Goal: Information Seeking & Learning: Understand process/instructions

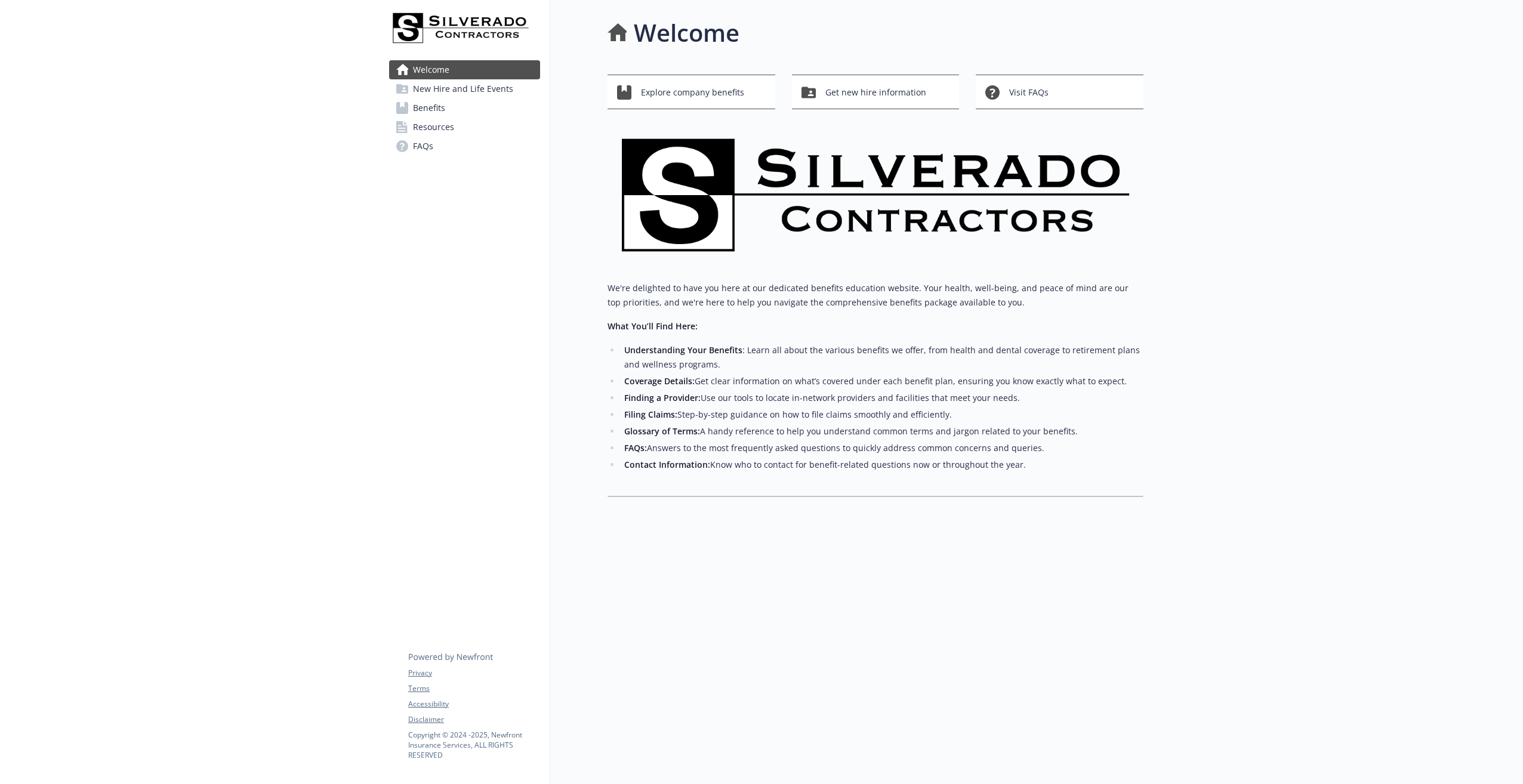
click at [429, 107] on span "Benefits" at bounding box center [429, 108] width 32 height 19
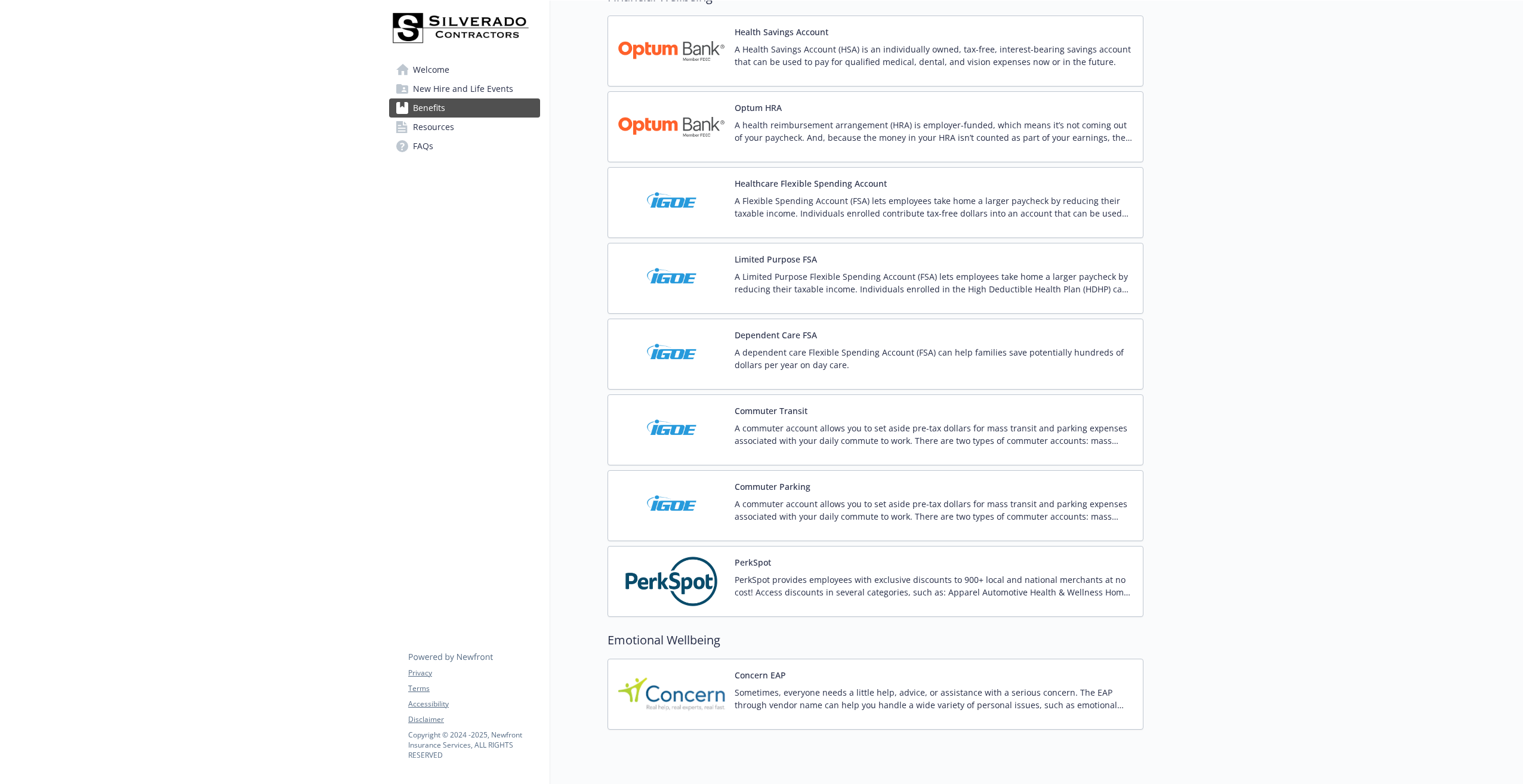
click at [777, 332] on button "Dependent Care FSA" at bounding box center [775, 335] width 82 height 13
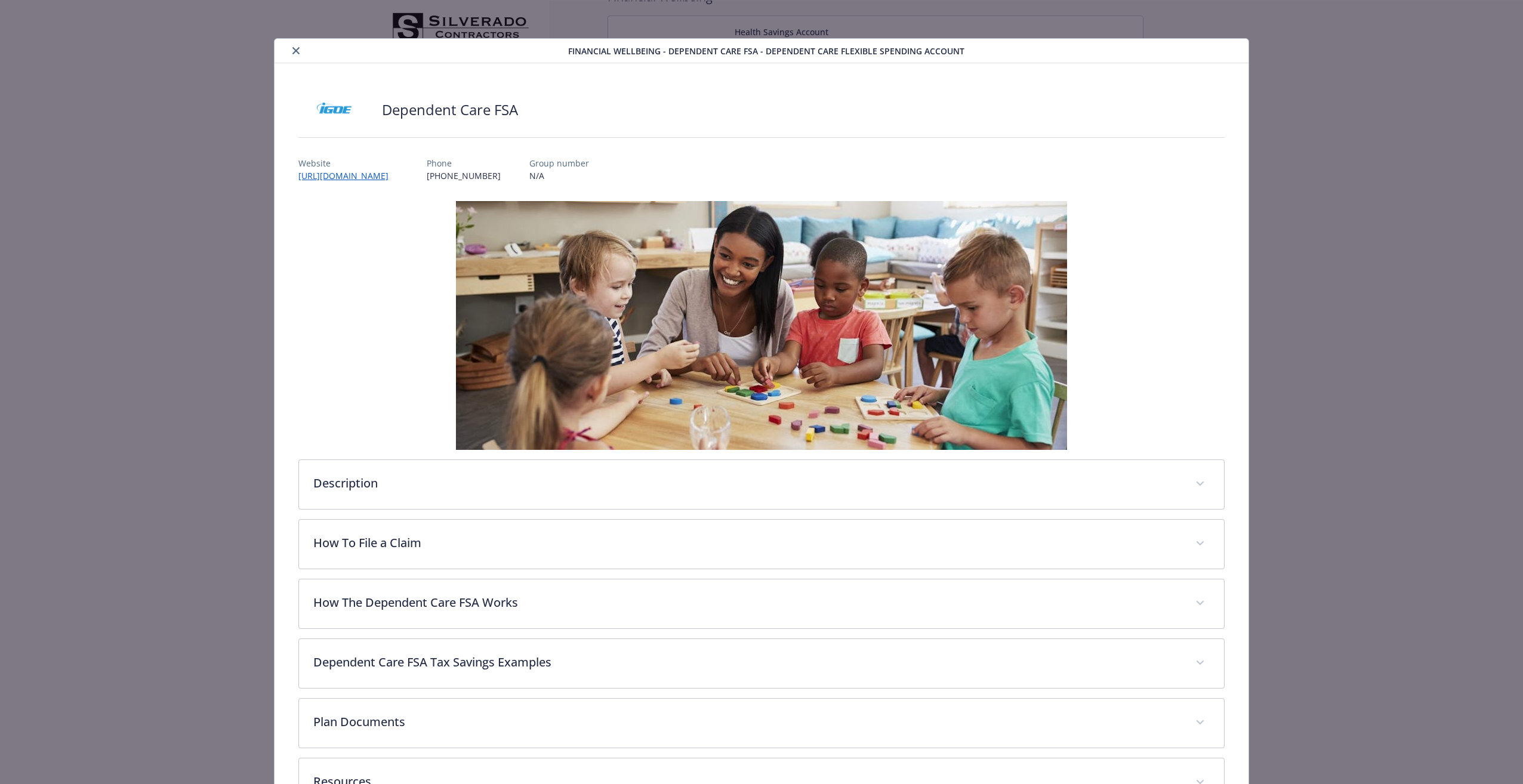
scroll to position [36, 0]
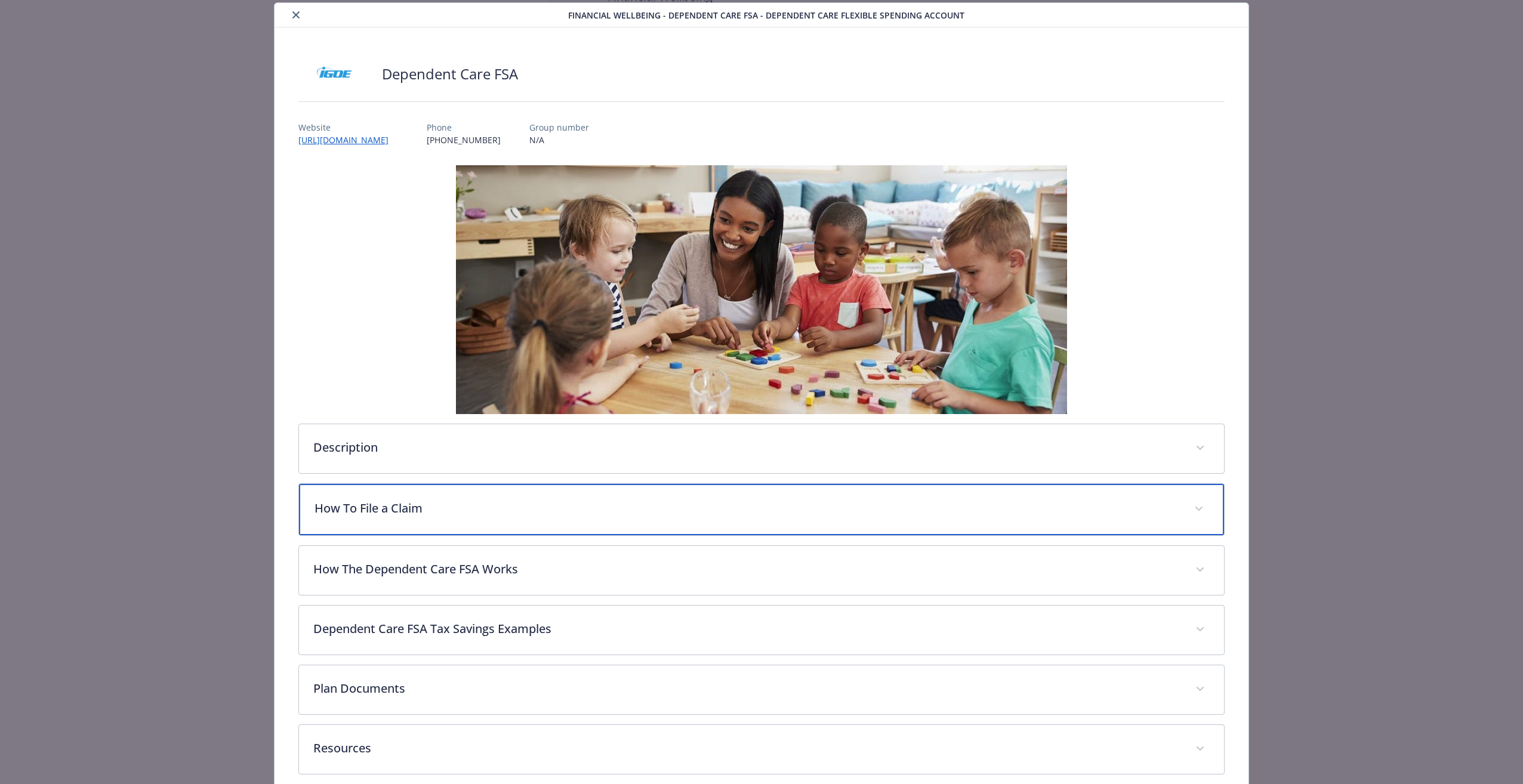
click at [398, 509] on p "How To File a Claim" at bounding box center [746, 509] width 865 height 18
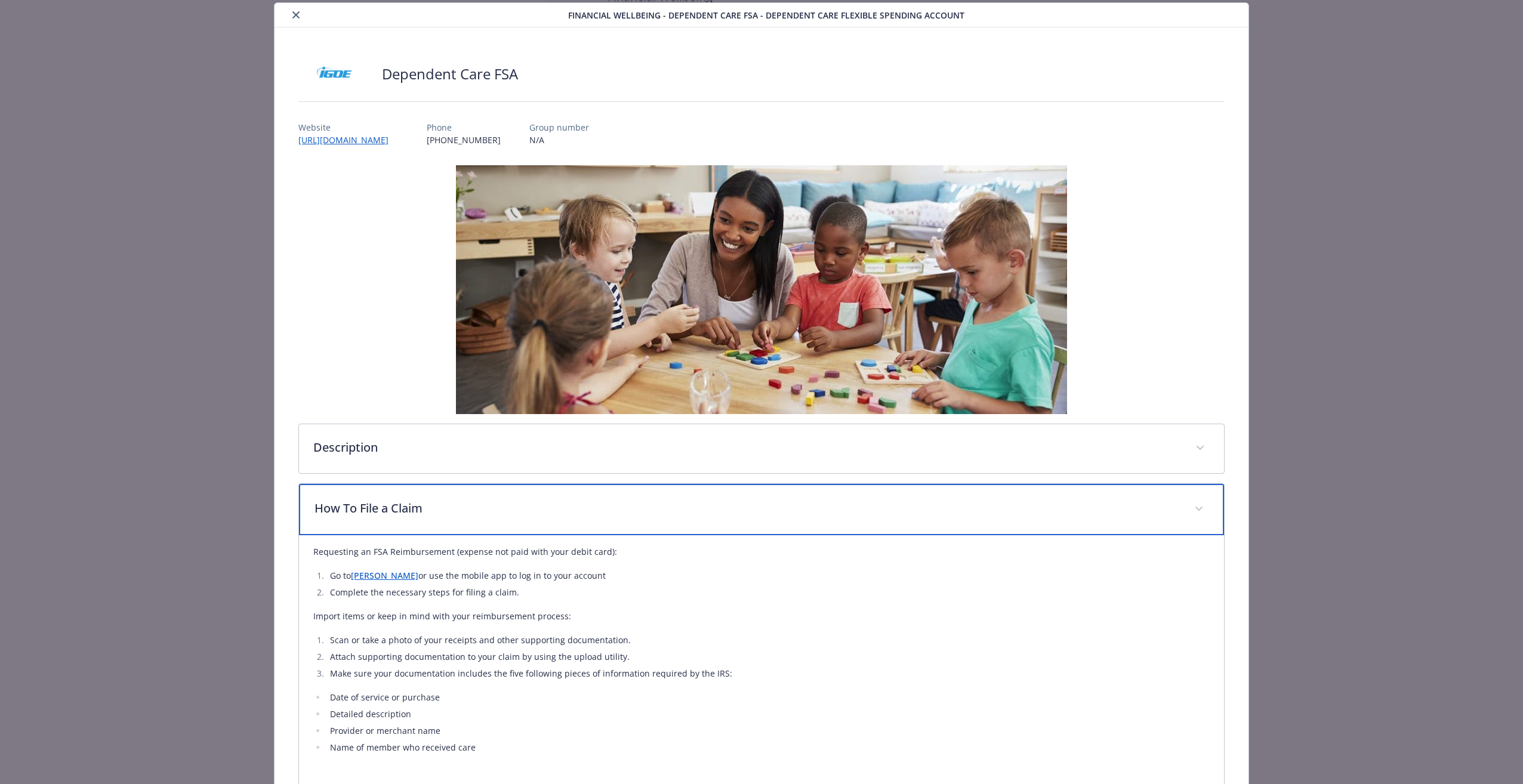
scroll to position [214, 0]
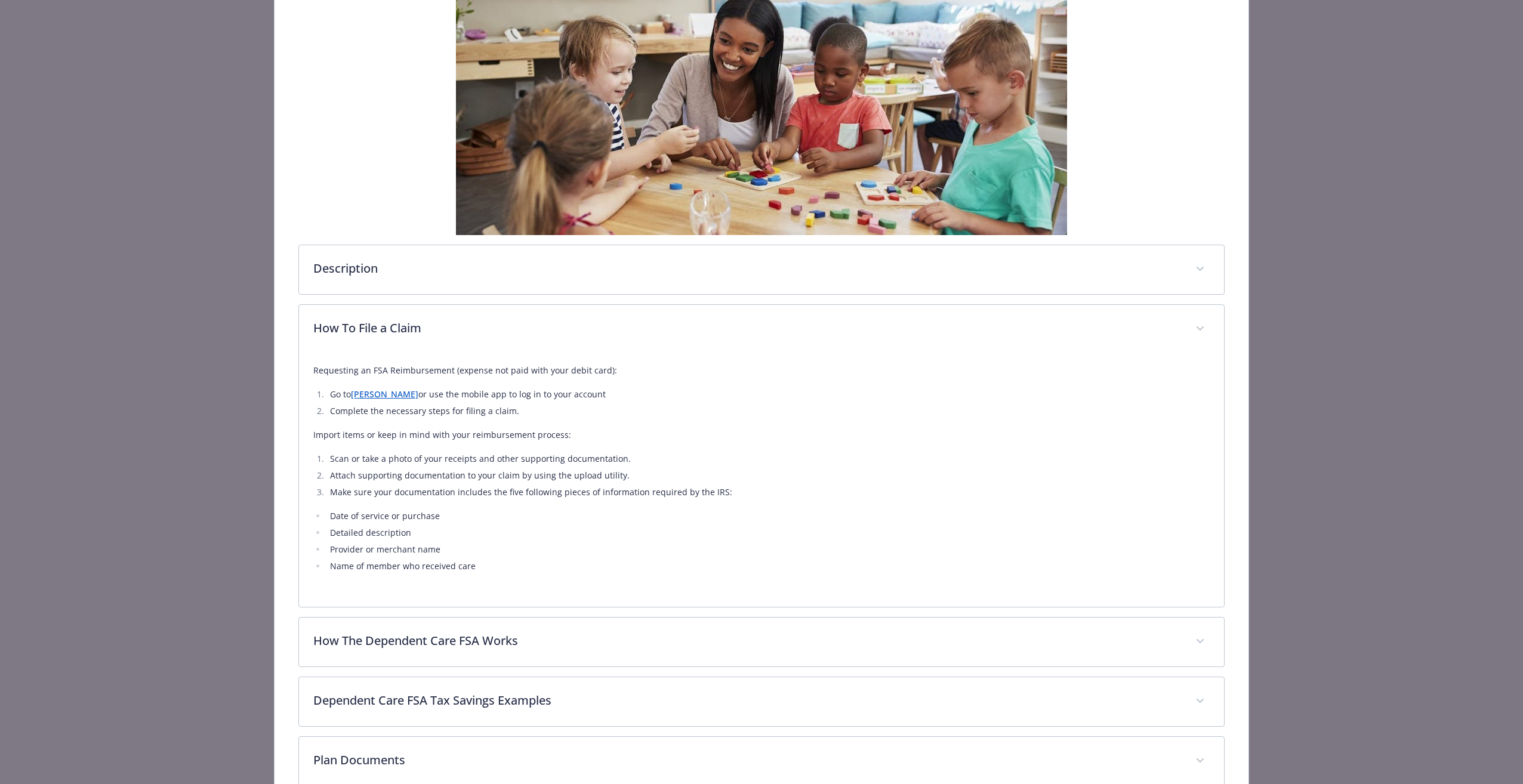
click at [360, 399] on link "[PERSON_NAME]" at bounding box center [385, 394] width 68 height 11
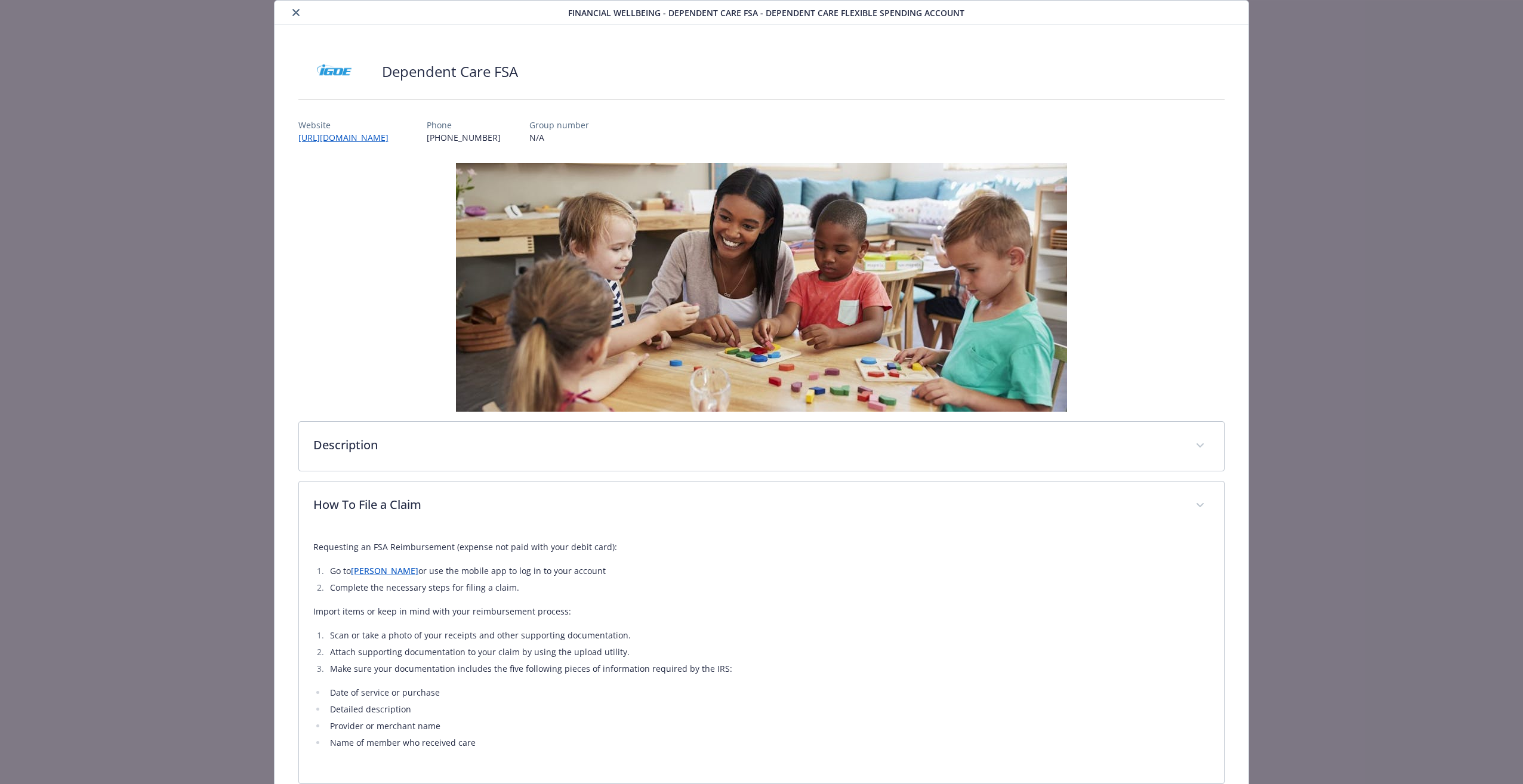
scroll to position [0, 0]
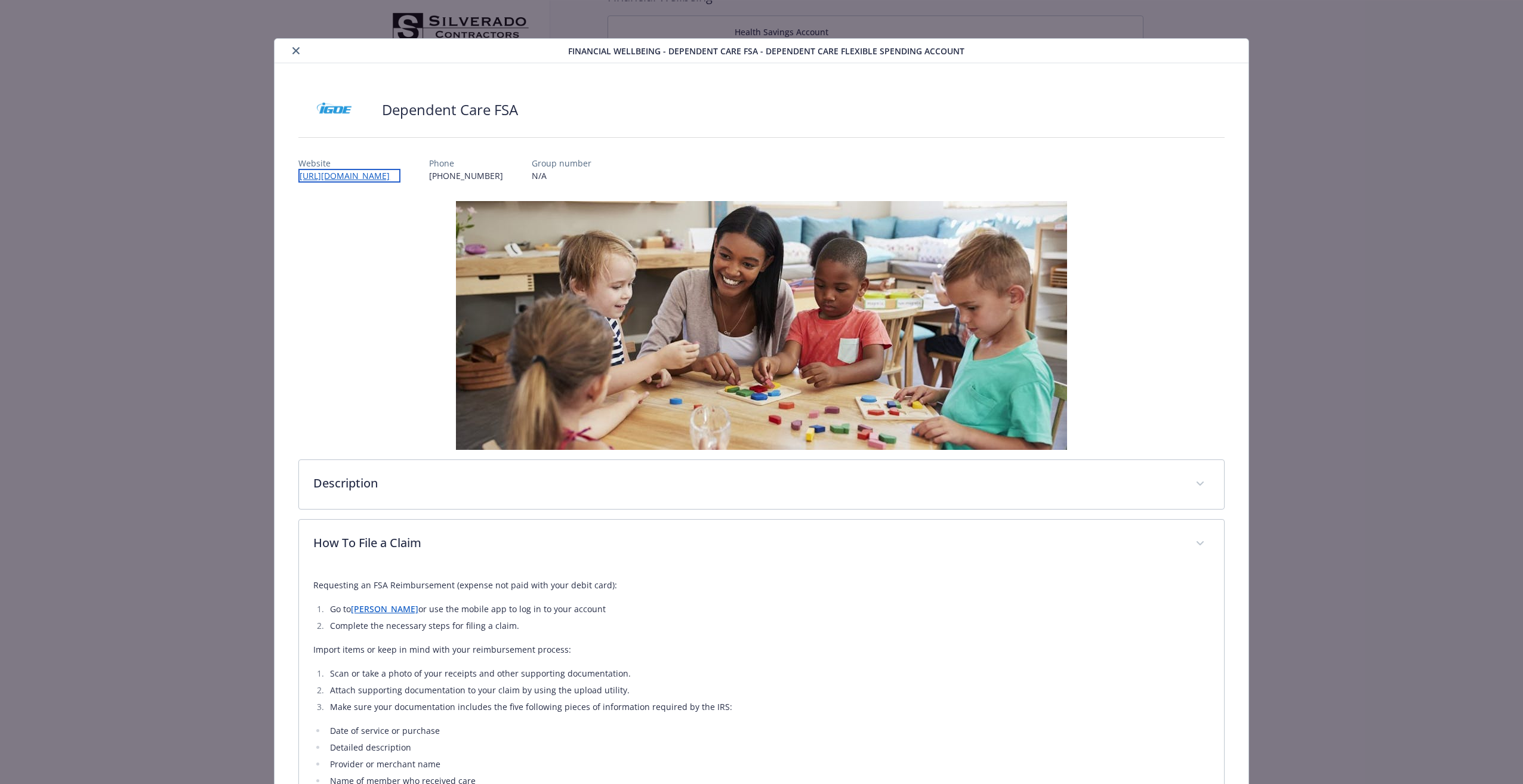
click at [366, 175] on link "[URL][DOMAIN_NAME]" at bounding box center [349, 175] width 102 height 14
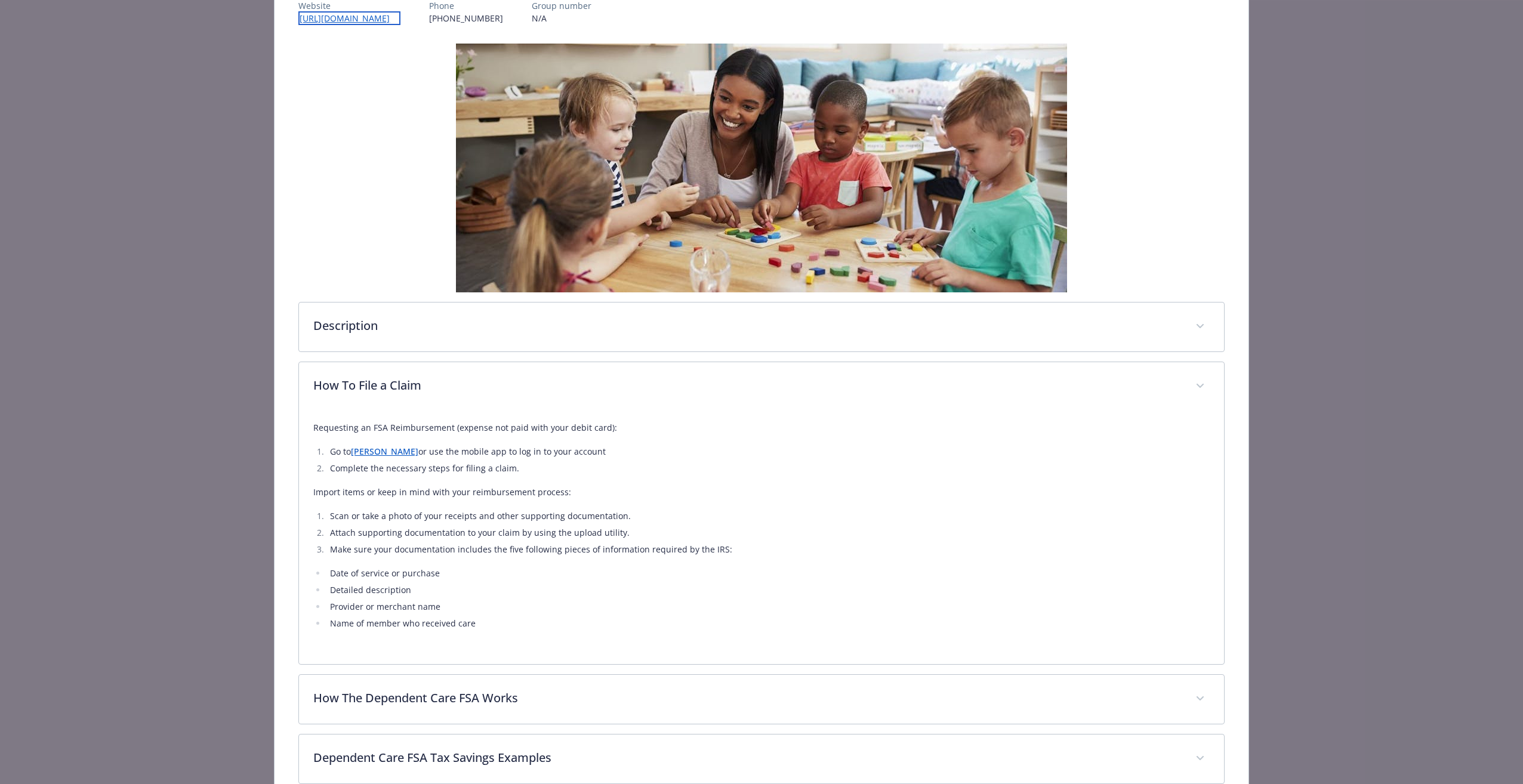
scroll to position [179, 0]
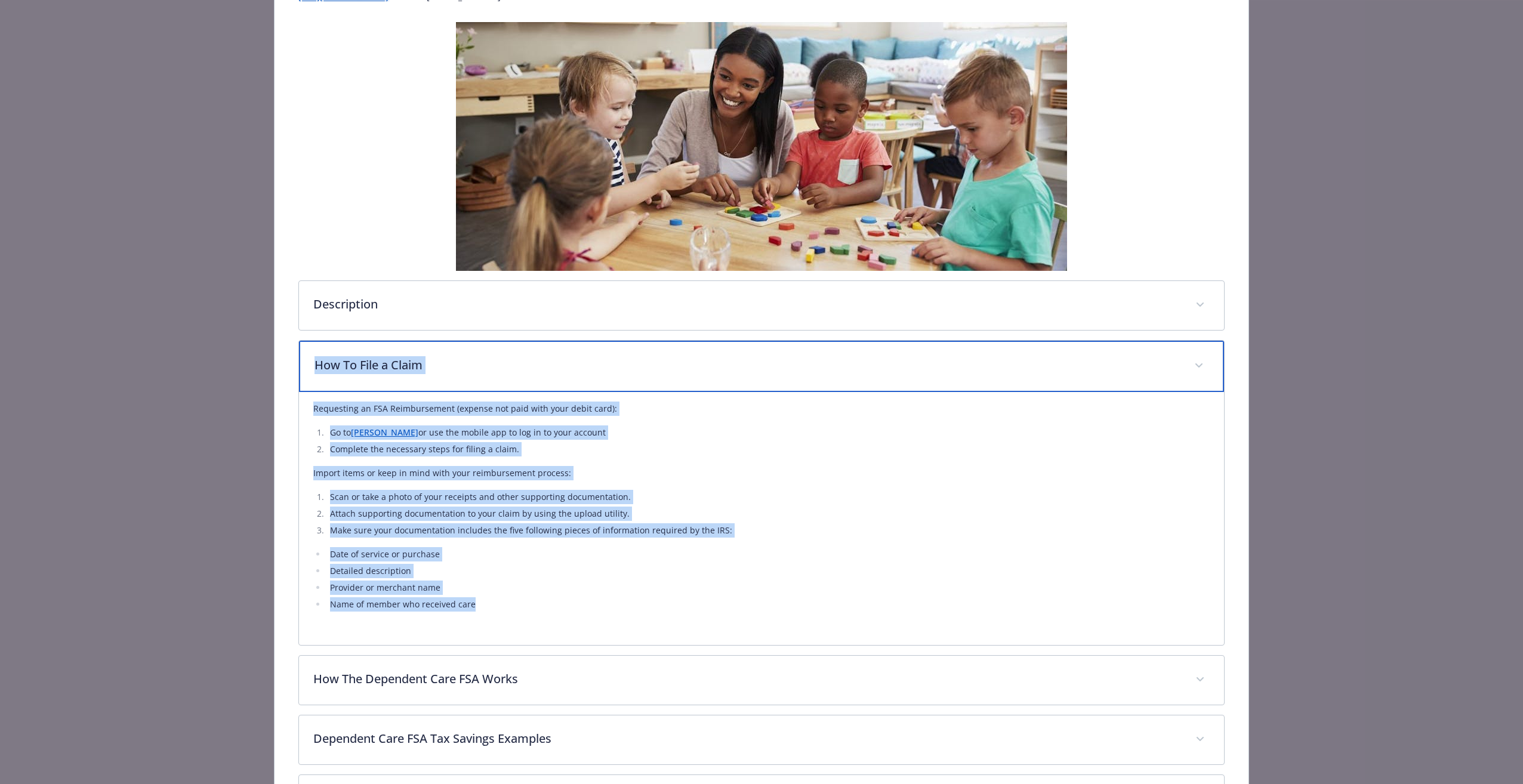
drag, startPoint x: 312, startPoint y: 354, endPoint x: 549, endPoint y: 603, distance: 343.8
click at [549, 603] on div "How To File a Claim Requesting an FSA Reimbursement (expense not paid with your…" at bounding box center [761, 493] width 926 height 305
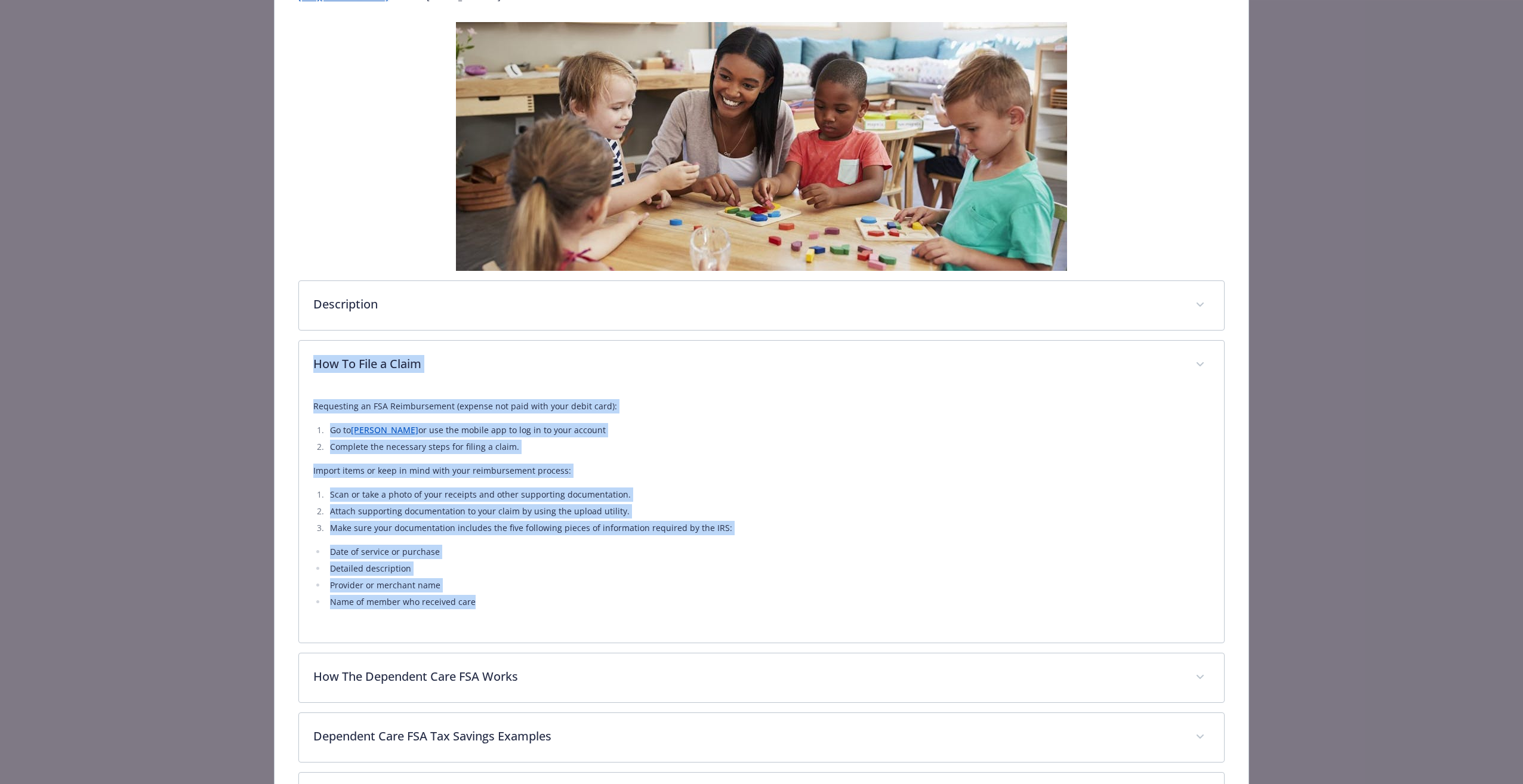
copy div "How To File a Claim Requesting an FSA Reimbursement (expense not paid with your…"
